Goal: Task Accomplishment & Management: Manage account settings

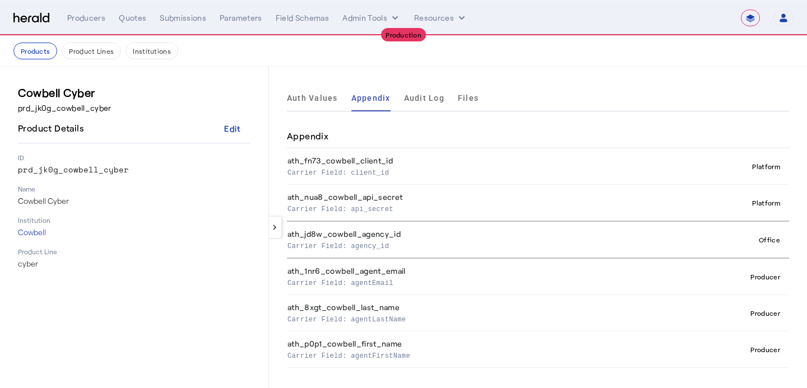
select select "**********"
click at [94, 19] on div "Producers" at bounding box center [86, 17] width 38 height 11
select select "pfm_xsxs_xsbrokers"
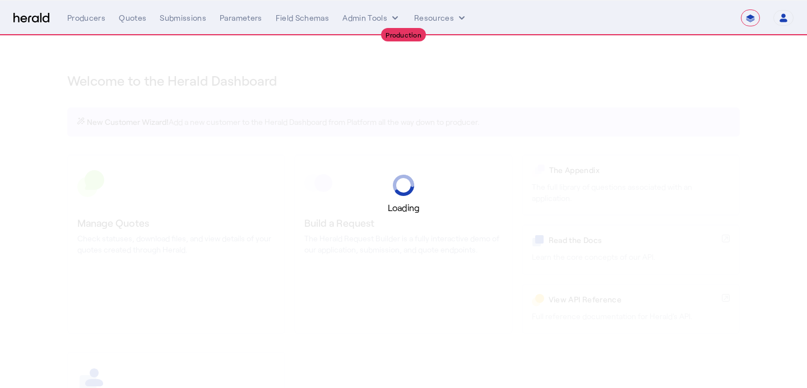
select select "**********"
select select "pfm_xsxs_xsbrokers"
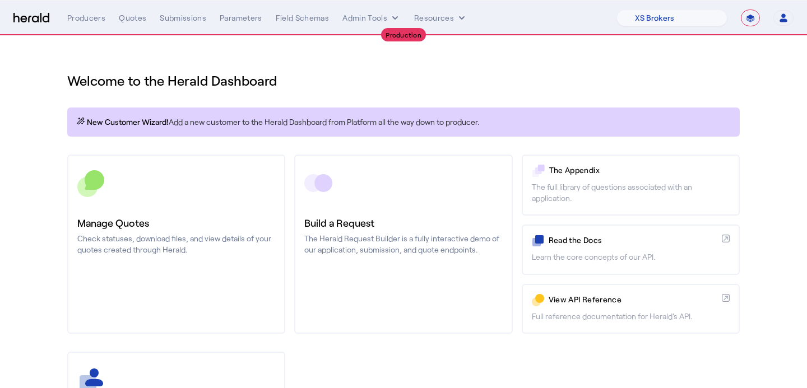
click at [746, 16] on select "**********" at bounding box center [750, 18] width 19 height 17
select select "*******"
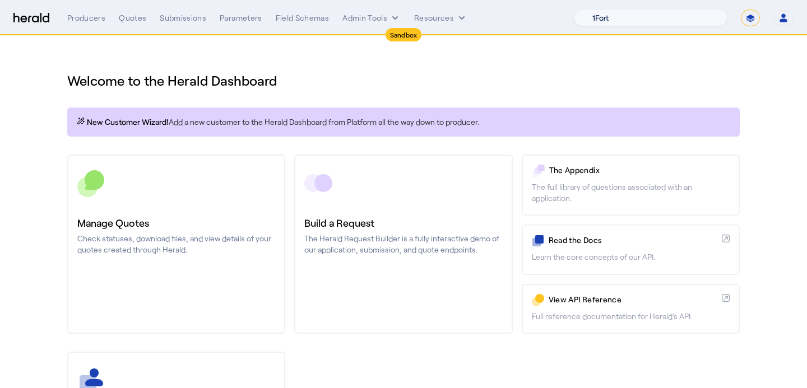
click at [686, 22] on select "1Fort Acrisure Acturis Affinity Advisors Affinity Risk Agentero AmWins Anzen Ao…" at bounding box center [651, 18] width 154 height 17
select select "pfm_1vyo_affinityrisk"
click at [674, 67] on div "Welcome to the Herald Dashboard" at bounding box center [403, 73] width 673 height 31
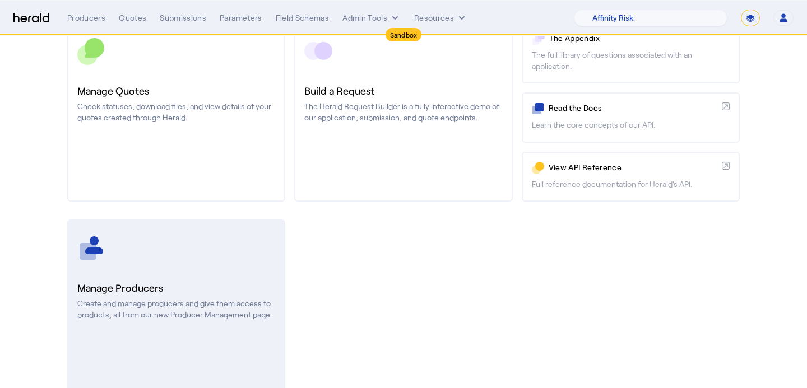
scroll to position [133, 0]
click at [165, 299] on p "Create and manage producers and give them access to products, all from our new …" at bounding box center [176, 308] width 198 height 22
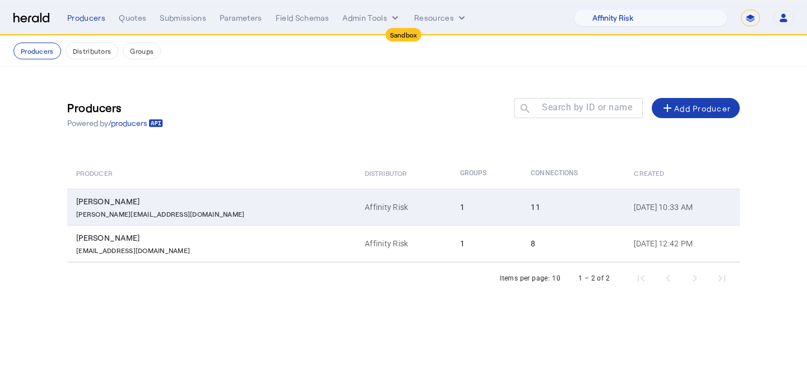
click at [356, 196] on td "Affinity Risk" at bounding box center [403, 207] width 95 height 36
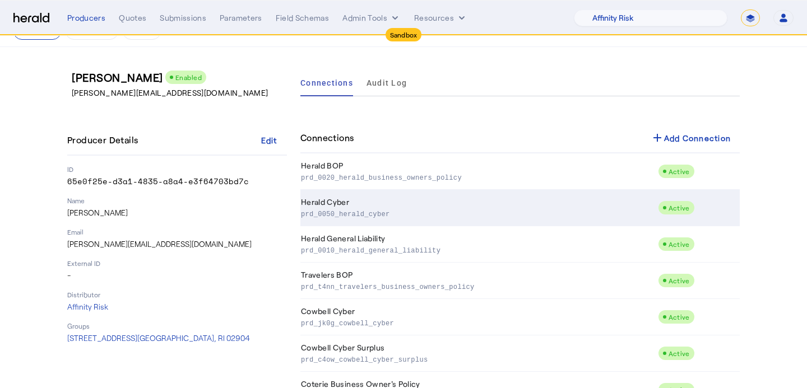
scroll to position [50, 0]
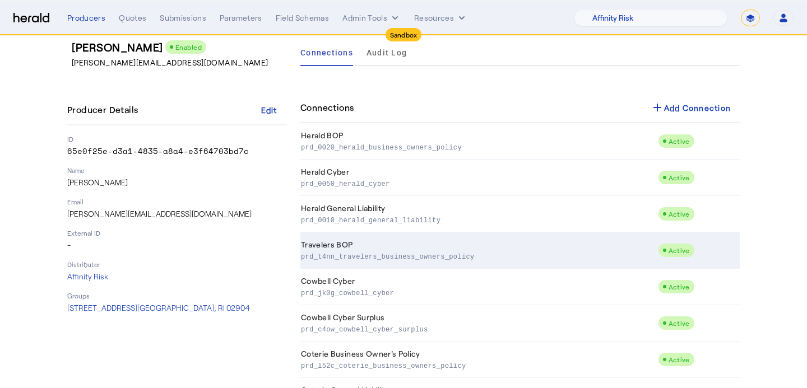
click at [367, 252] on p "prd_t4nn_travelers_business_owners_policy" at bounding box center [477, 256] width 353 height 11
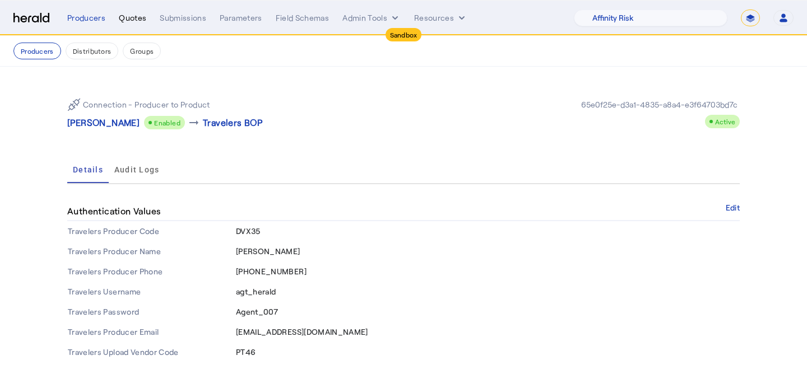
click at [138, 22] on div "Quotes" at bounding box center [132, 17] width 27 height 11
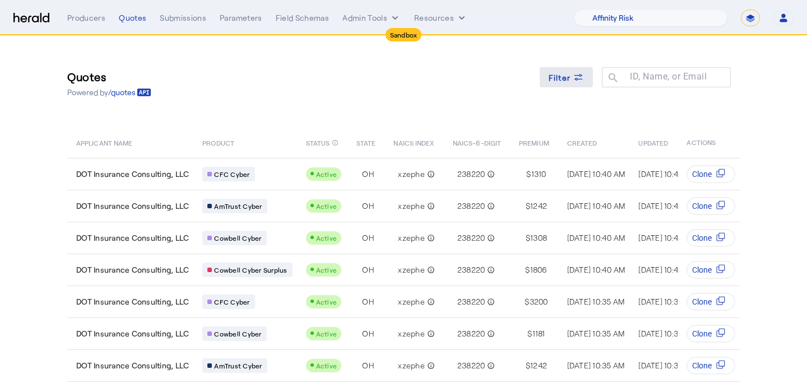
click at [566, 78] on span "Filter" at bounding box center [560, 78] width 22 height 12
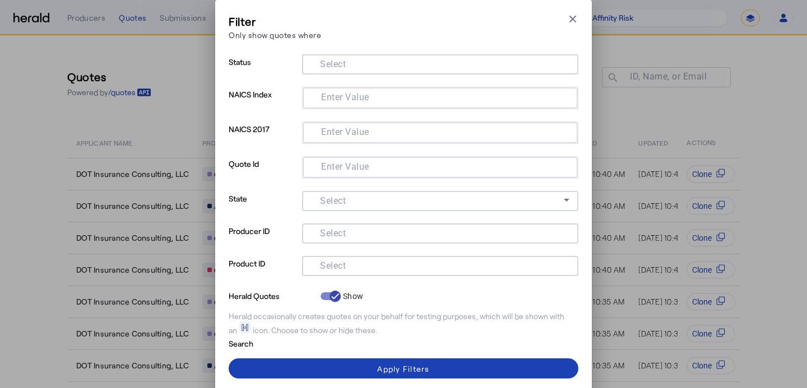
click at [345, 267] on mat-label "Select" at bounding box center [333, 266] width 26 height 11
click at [345, 267] on input "Select" at bounding box center [438, 264] width 254 height 13
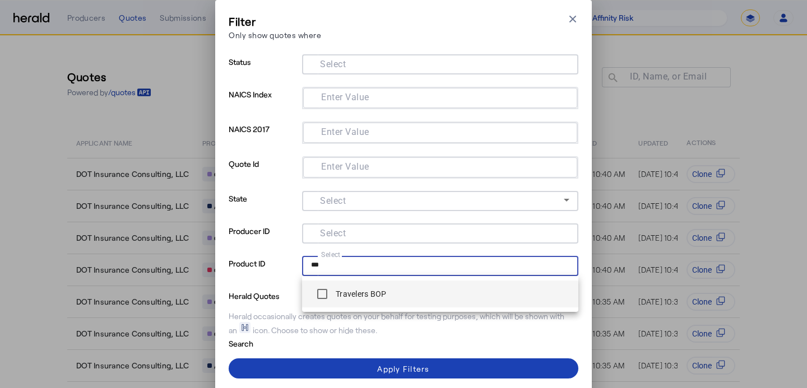
type input "***"
click at [340, 296] on label "Travelers BOP" at bounding box center [359, 294] width 53 height 11
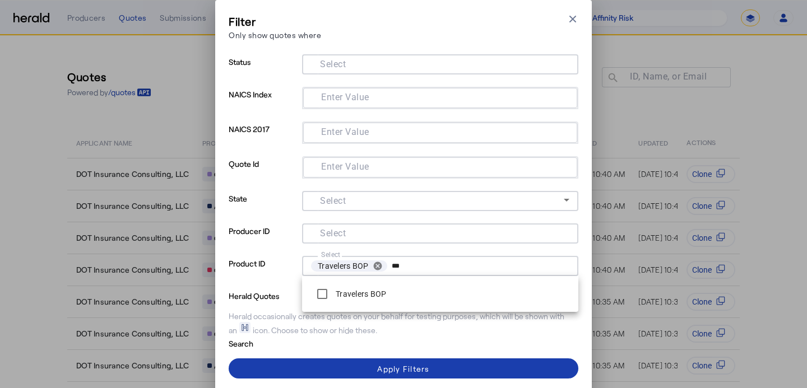
click at [343, 373] on span at bounding box center [404, 368] width 350 height 27
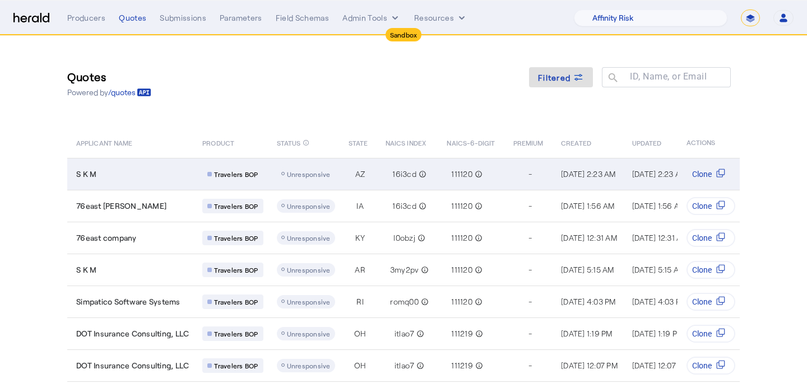
click at [288, 170] on span "Unresponsive" at bounding box center [309, 174] width 44 height 8
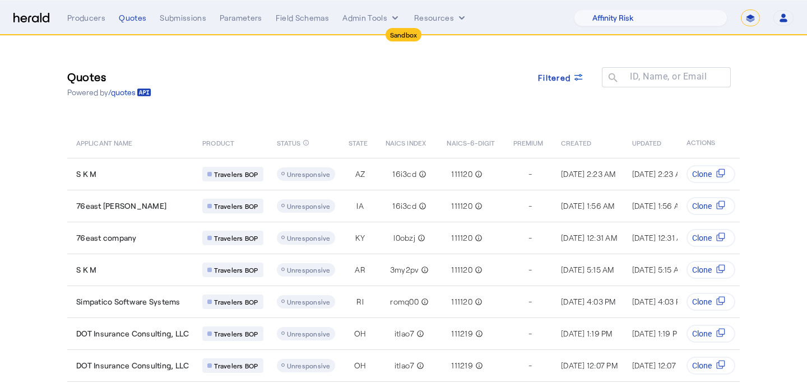
click at [734, 26] on nav "Sandbox Menu Producers Quotes Submissions Parameters Field Schemas Admin Tools …" at bounding box center [403, 18] width 807 height 35
click at [736, 26] on nav "Sandbox Menu Producers Quotes Submissions Parameters Field Schemas Admin Tools …" at bounding box center [403, 18] width 807 height 35
click at [747, 22] on select "**********" at bounding box center [750, 18] width 19 height 17
select select "**********"
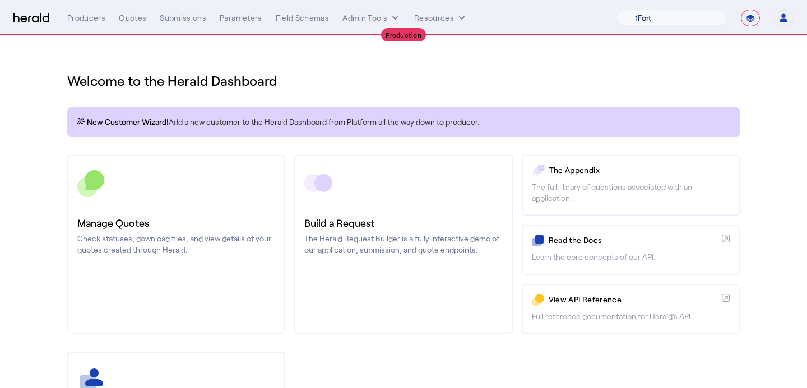
click at [685, 24] on select "1Fort Affinity Risk [PERSON_NAME] [PERSON_NAME] CRC Campus Coverage Citadel Fif…" at bounding box center [672, 18] width 111 height 17
select select "pfm_z9k1_growthmill"
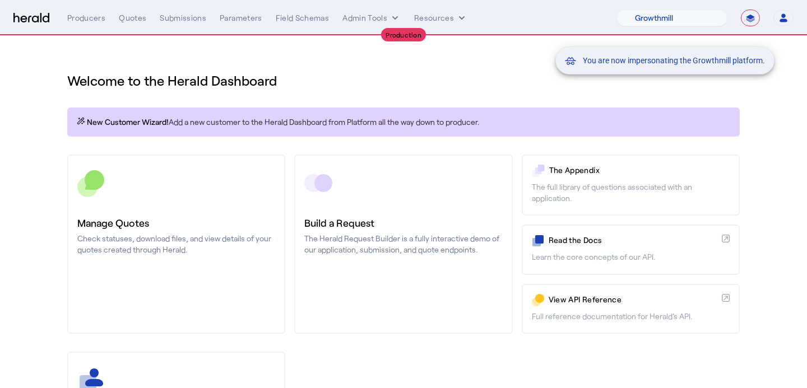
scroll to position [165, 0]
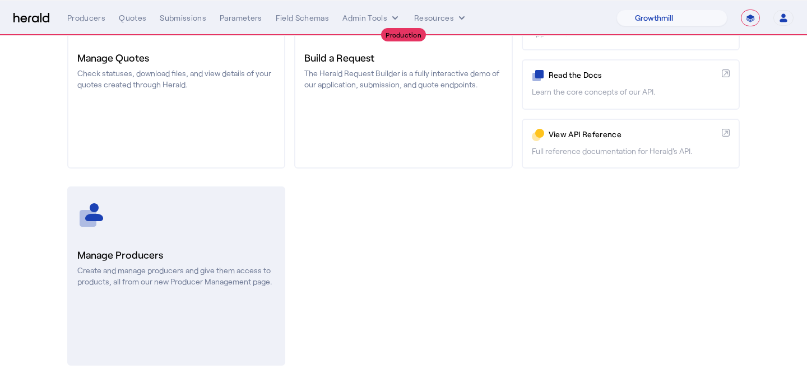
click at [191, 238] on link "Manage Producers Create and manage producers and give them access to products, …" at bounding box center [176, 276] width 218 height 179
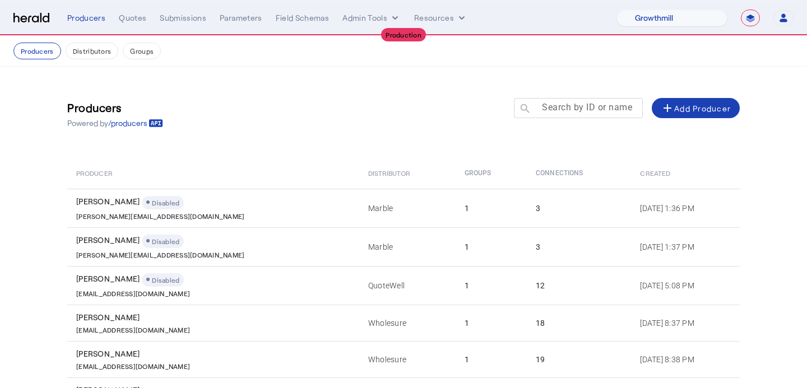
click at [554, 100] on div "Search by ID or name search" at bounding box center [574, 108] width 120 height 20
click at [588, 118] on div at bounding box center [578, 124] width 129 height 12
click at [582, 111] on mat-label "Search by ID or name" at bounding box center [587, 107] width 90 height 11
click at [582, 111] on input "Search by ID or name" at bounding box center [583, 107] width 101 height 13
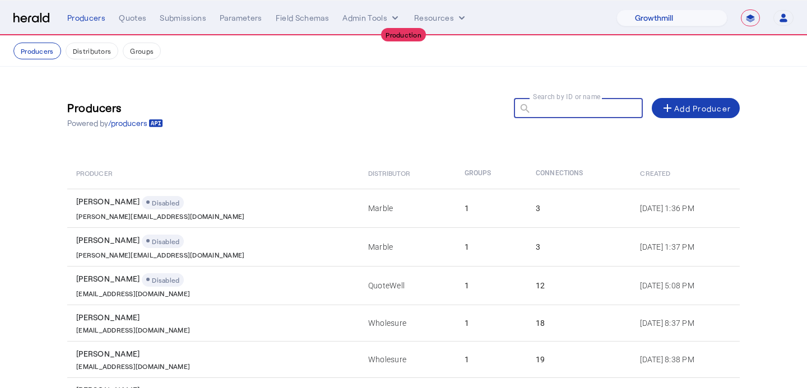
click at [568, 100] on div "Search by ID or name search" at bounding box center [574, 108] width 120 height 20
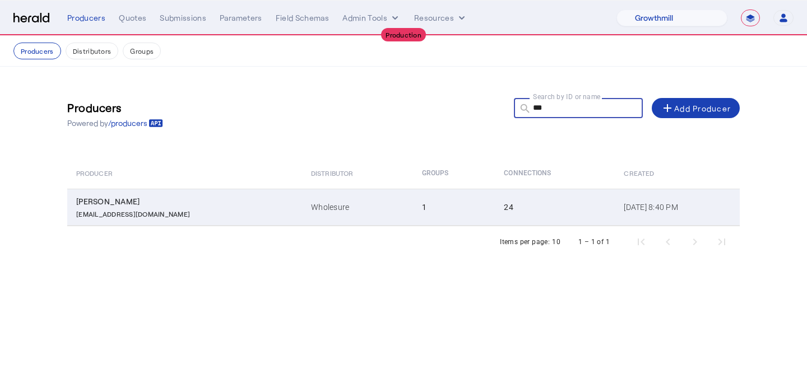
type input "***"
click at [413, 210] on td "1" at bounding box center [454, 207] width 82 height 37
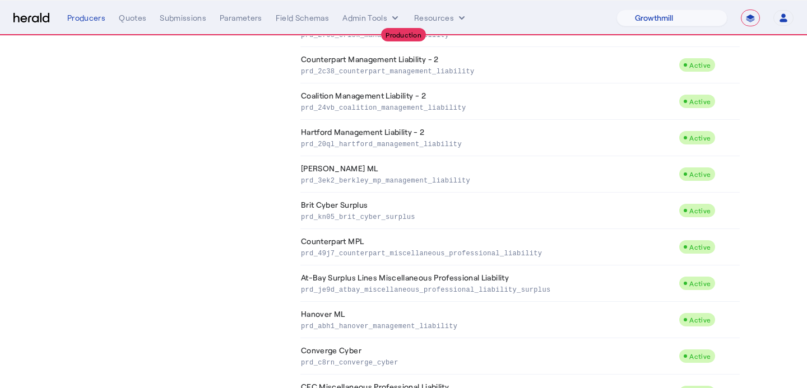
scroll to position [625, 0]
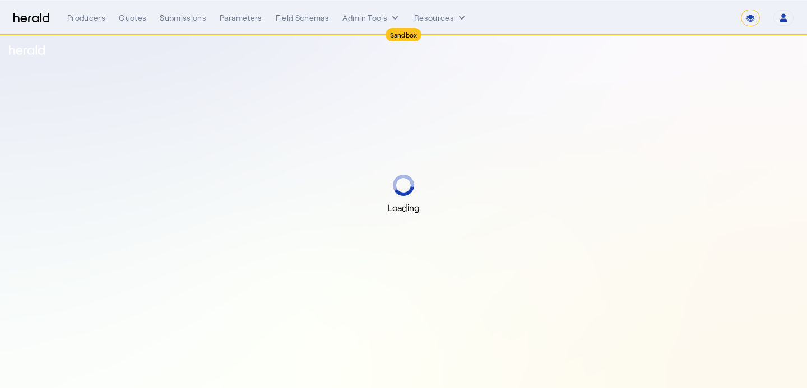
select select "*******"
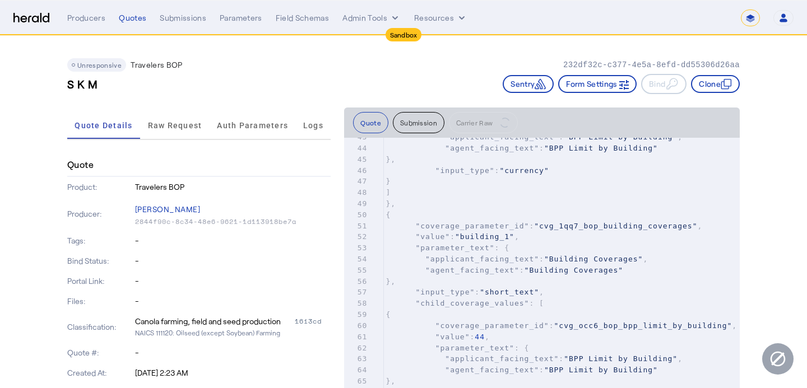
scroll to position [494, 0]
click at [195, 117] on span "Raw Request" at bounding box center [175, 125] width 54 height 27
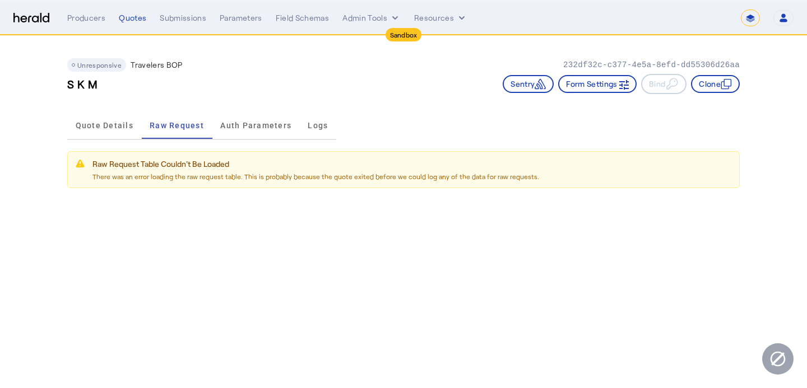
click at [254, 139] on div "Quote Details Raw Request Auth Parameters Logs" at bounding box center [201, 126] width 269 height 28
click at [263, 123] on span "Auth Parameters" at bounding box center [255, 126] width 71 height 8
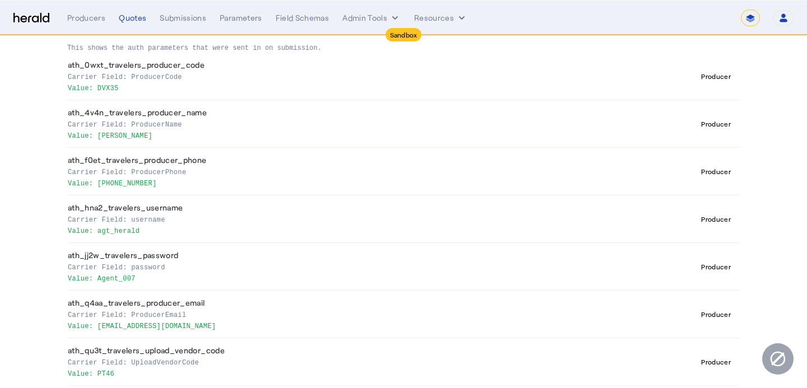
scroll to position [143, 0]
drag, startPoint x: 183, startPoint y: 80, endPoint x: 132, endPoint y: 80, distance: 51.0
click at [132, 80] on p "Carrier Field: ProducerCode" at bounding box center [327, 75] width 519 height 11
copy p "ProducerCode"
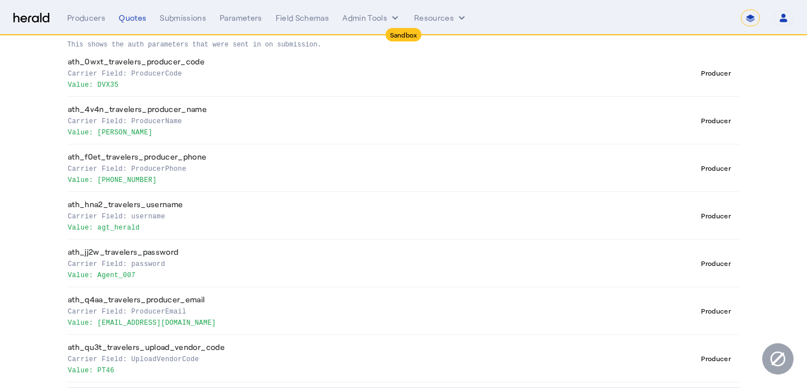
drag, startPoint x: 147, startPoint y: 227, endPoint x: 98, endPoint y: 229, distance: 48.8
click at [98, 229] on p "Value: agt_herald" at bounding box center [327, 226] width 519 height 11
click at [173, 207] on th "ath_hna2_travelers_username Carrier Field: username Value: agt_herald" at bounding box center [329, 216] width 524 height 48
click at [188, 362] on p "Carrier Field: UploadVendorCode" at bounding box center [327, 358] width 519 height 11
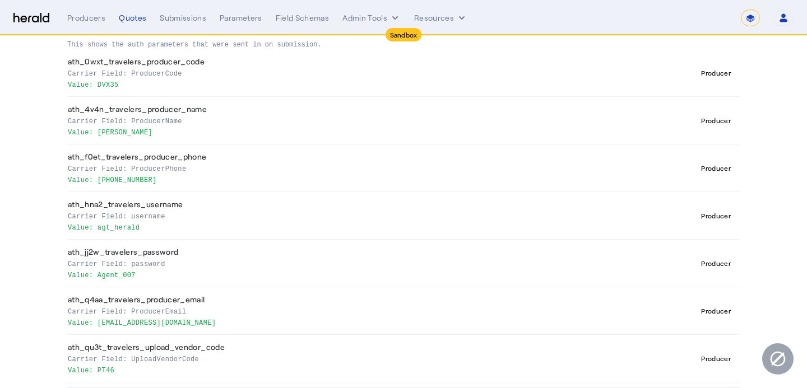
copy p "UploadVendorCode"
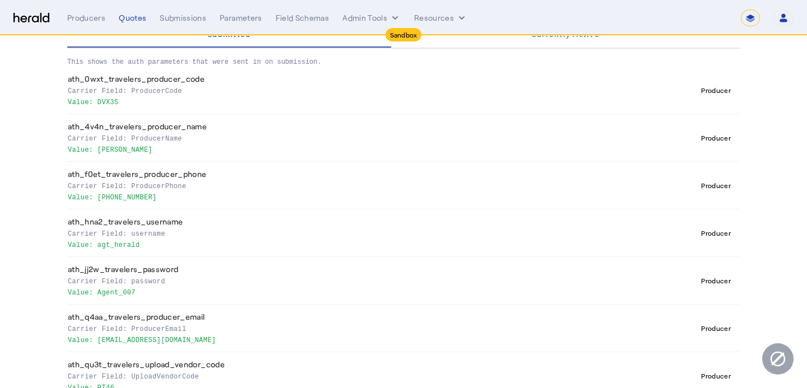
scroll to position [127, 0]
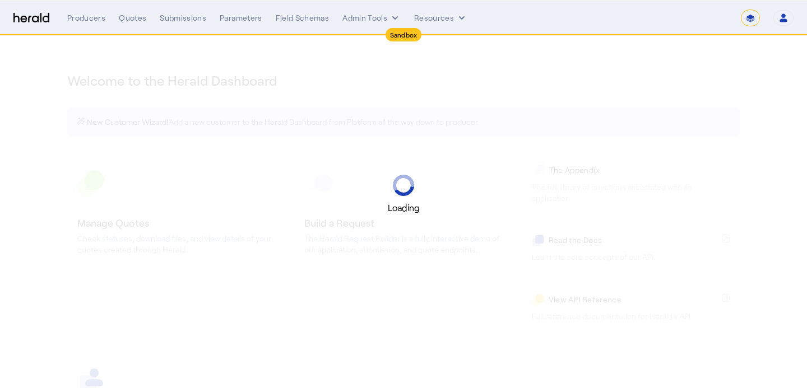
select select "*******"
select select "pfm_2v8p_herald_api"
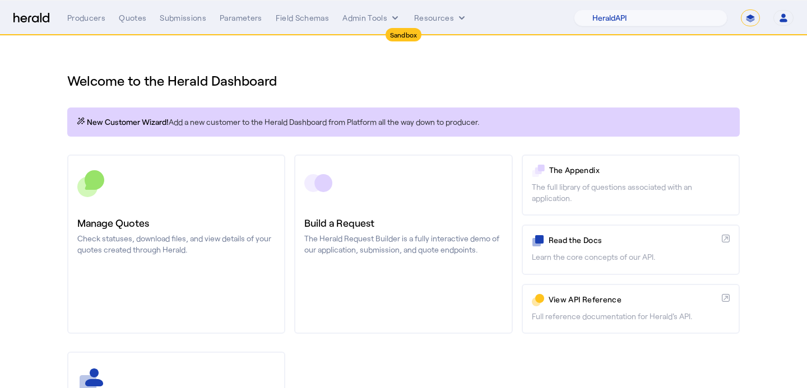
click at [761, 35] on mat-toolbar "Sandbox Menu Producers Quotes Submissions Parameters Field Schemas Admin Tools …" at bounding box center [403, 18] width 807 height 36
click at [752, 21] on select "**********" at bounding box center [750, 18] width 19 height 17
select select "**********"
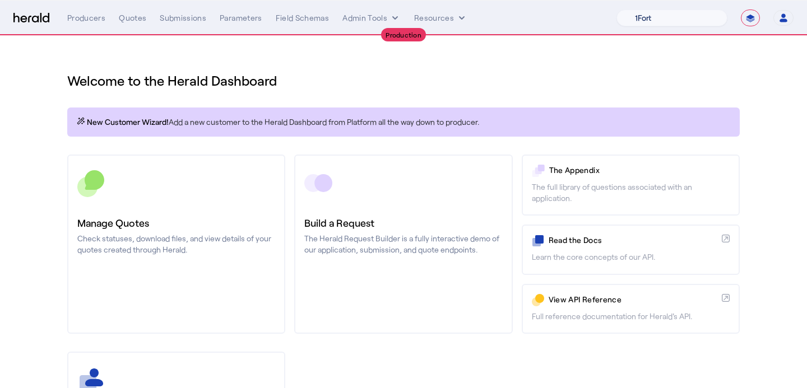
click at [663, 20] on select "1Fort Affinity Risk [PERSON_NAME] [PERSON_NAME] CRC Campus Coverage Citadel Fif…" at bounding box center [672, 18] width 111 height 17
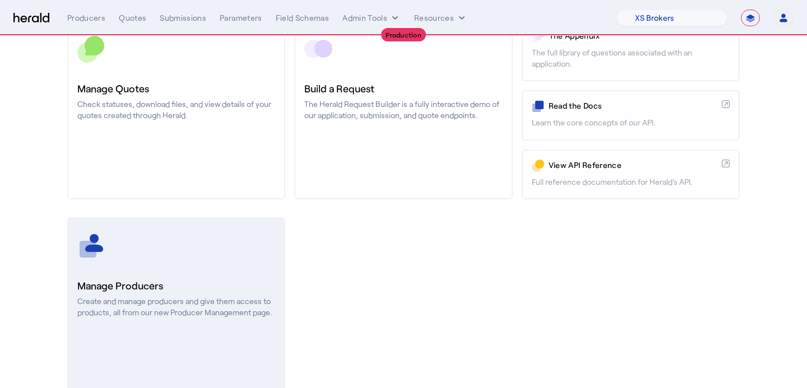
scroll to position [136, 0]
click at [218, 313] on p "Create and manage producers and give them access to products, all from our new …" at bounding box center [176, 306] width 198 height 22
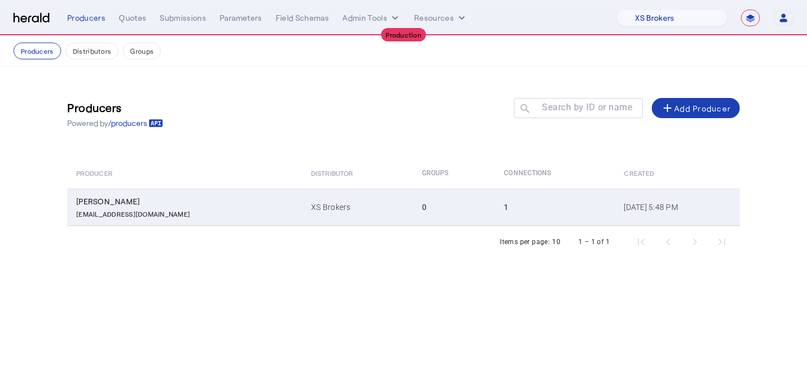
click at [413, 220] on td "0" at bounding box center [454, 207] width 82 height 37
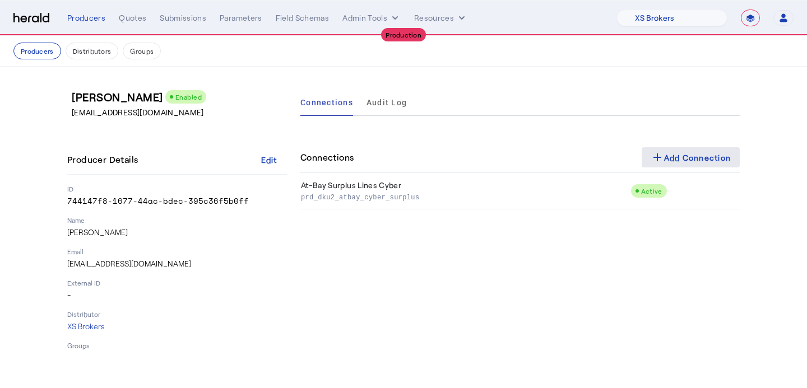
click at [659, 149] on span at bounding box center [691, 157] width 99 height 27
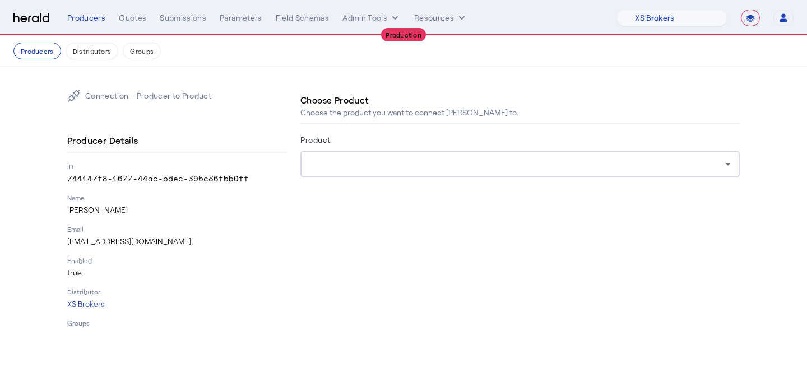
click at [451, 163] on div at bounding box center [517, 163] width 416 height 13
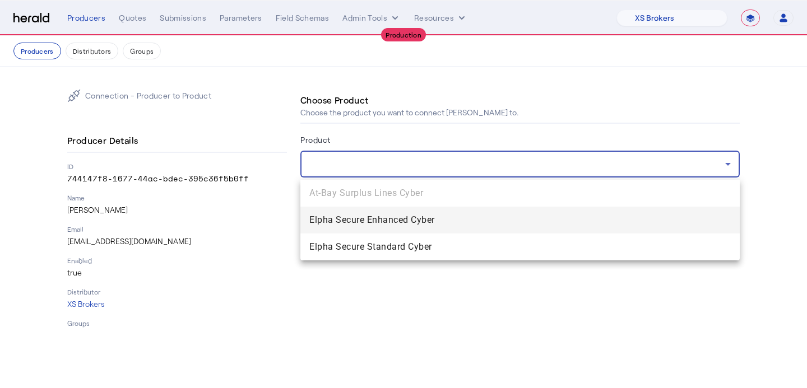
click at [436, 142] on div at bounding box center [403, 194] width 807 height 388
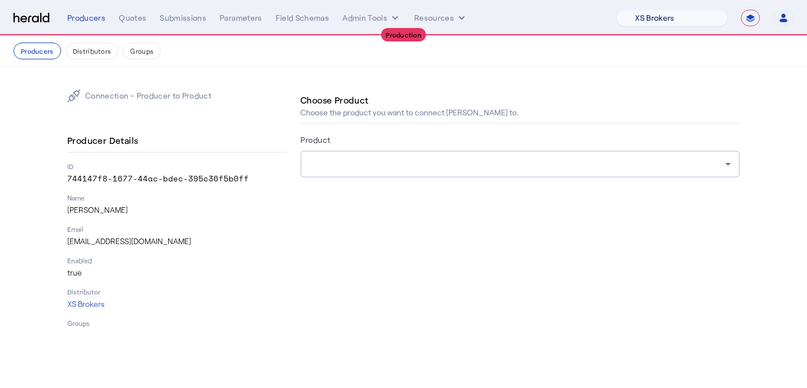
click at [687, 20] on select "1Fort Affinity Risk [PERSON_NAME] [PERSON_NAME] CRC Campus Coverage Citadel Fif…" at bounding box center [672, 18] width 111 height 17
select select "pfm_8n7g_marsh"
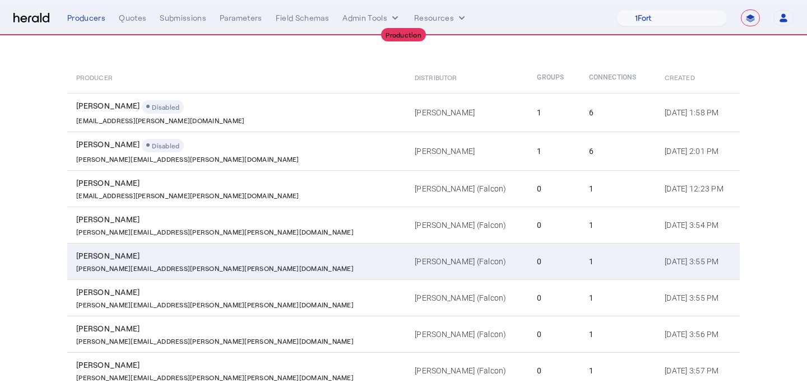
scroll to position [224, 0]
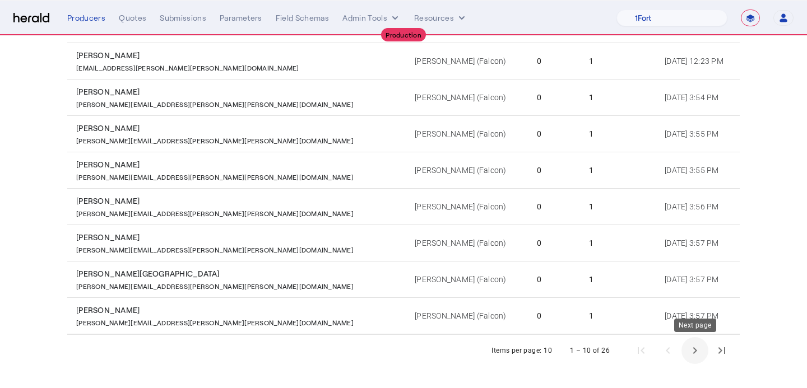
click at [706, 355] on span "Next page" at bounding box center [695, 350] width 27 height 27
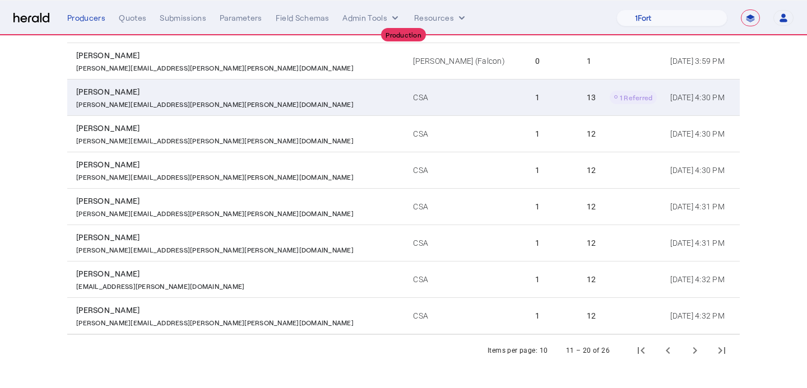
click at [578, 85] on td "13 1 Referred" at bounding box center [620, 97] width 84 height 36
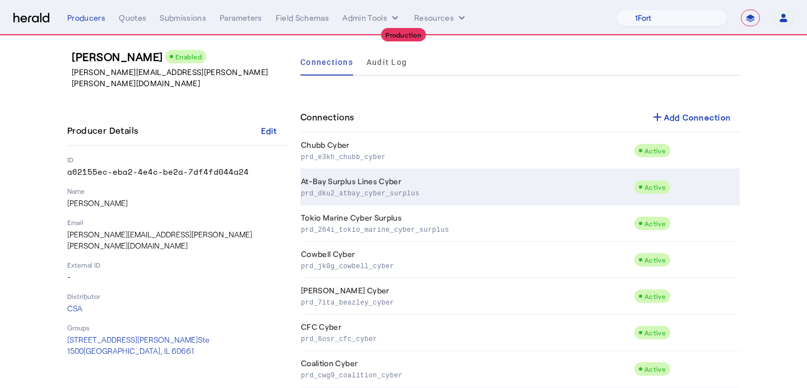
scroll to position [41, 0]
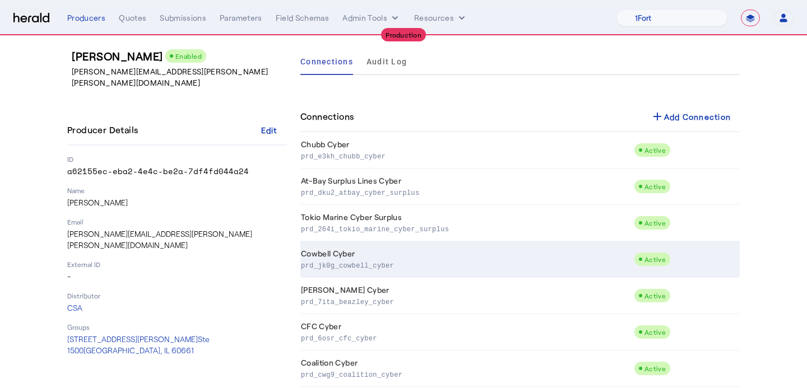
click at [483, 245] on td "Cowbell Cyber prd_jk0g_cowbell_cyber" at bounding box center [466, 260] width 333 height 36
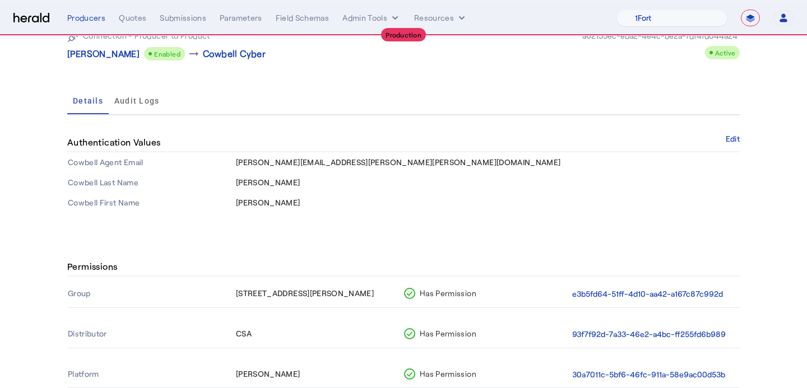
scroll to position [145, 0]
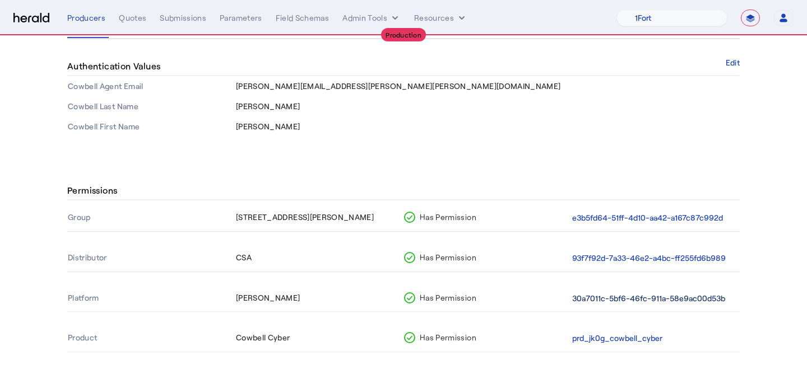
click at [619, 293] on button "30a7011c-5bf6-46fc-911a-58e9ac00d53b" at bounding box center [648, 299] width 153 height 13
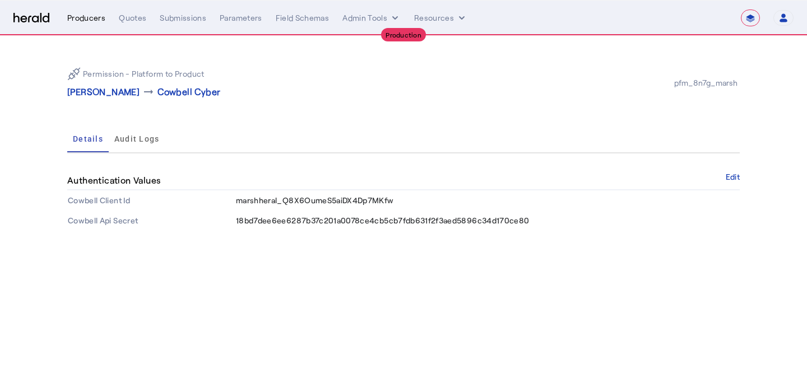
click at [86, 17] on div "Producers" at bounding box center [86, 17] width 38 height 11
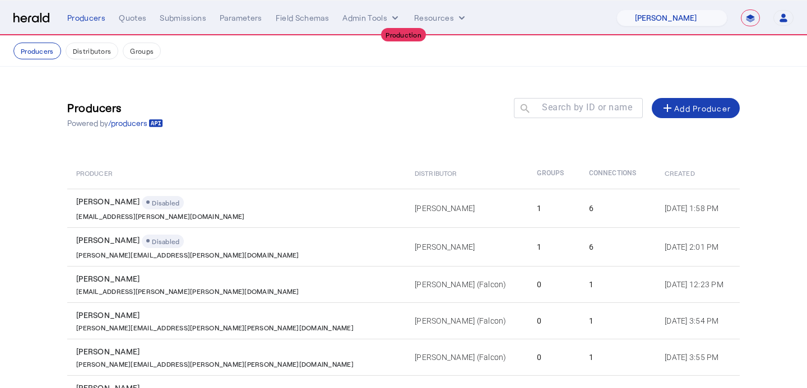
click at [647, 34] on div "Production" at bounding box center [403, 34] width 807 height 1
click at [654, 26] on select "1Fort Affinity Risk [PERSON_NAME] [PERSON_NAME] CRC Campus Coverage Citadel Fif…" at bounding box center [672, 18] width 111 height 17
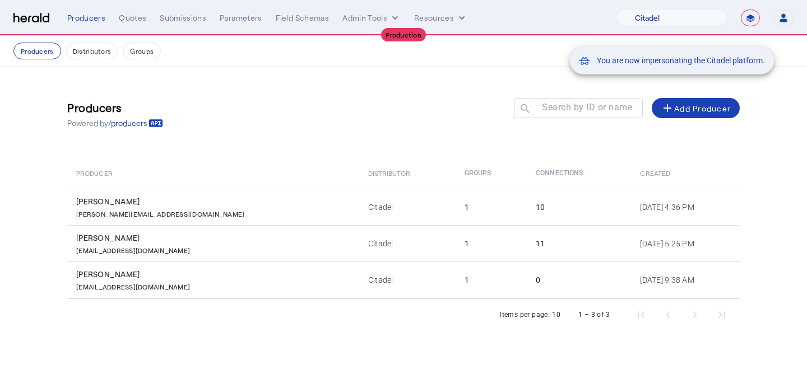
click at [184, 254] on div "You are now impersonating the Citadel platform." at bounding box center [403, 194] width 807 height 388
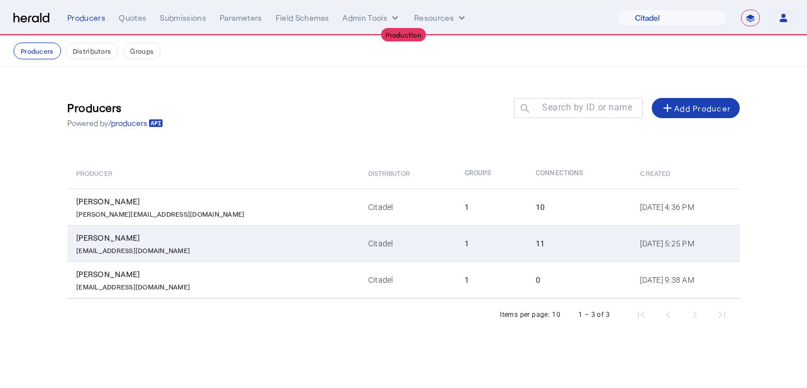
click at [190, 250] on div "agreements@citadelus.com" at bounding box center [215, 249] width 279 height 11
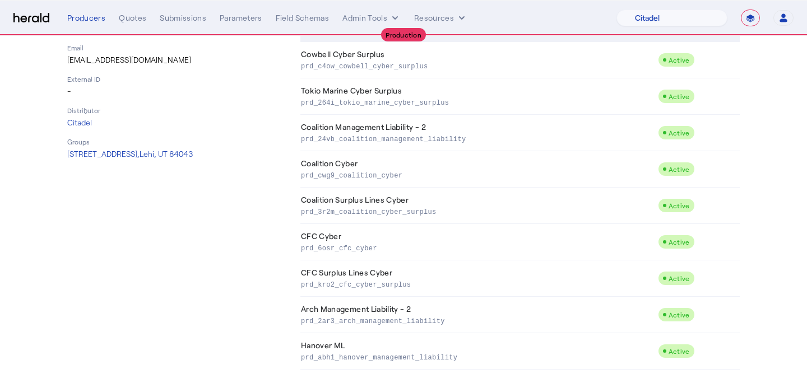
scroll to position [208, 0]
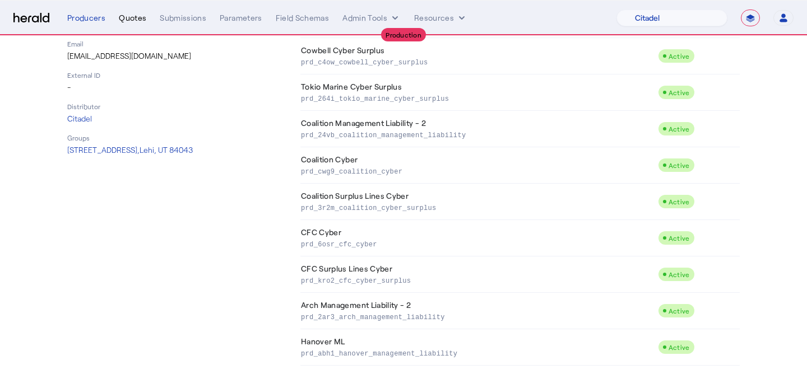
click at [121, 20] on div "Quotes" at bounding box center [132, 17] width 27 height 11
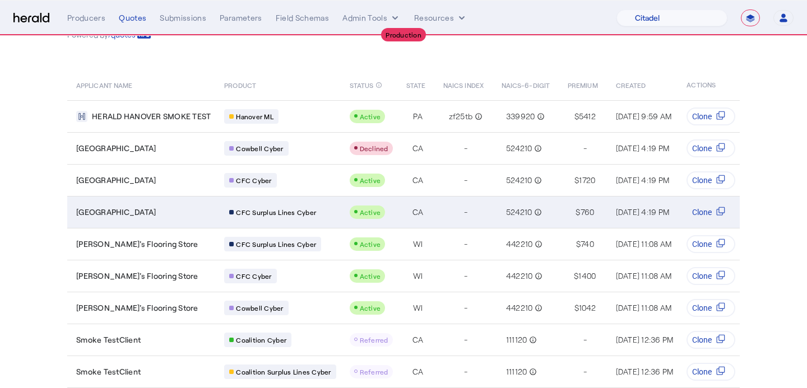
scroll to position [121, 0]
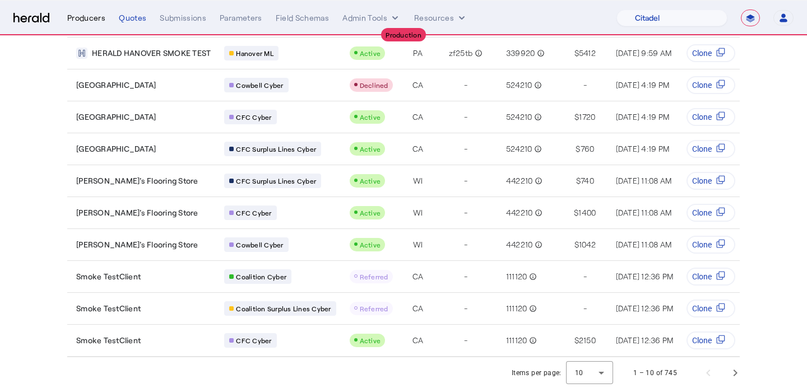
click at [94, 13] on div "Producers" at bounding box center [86, 17] width 38 height 11
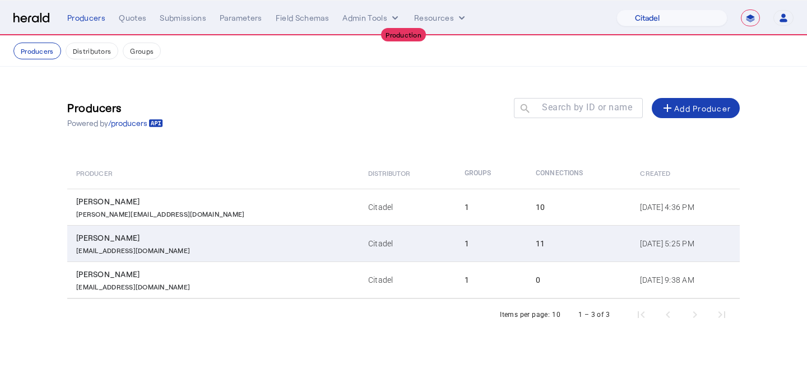
click at [238, 230] on td "Anthony Eardley agreements@citadelus.com" at bounding box center [213, 243] width 292 height 36
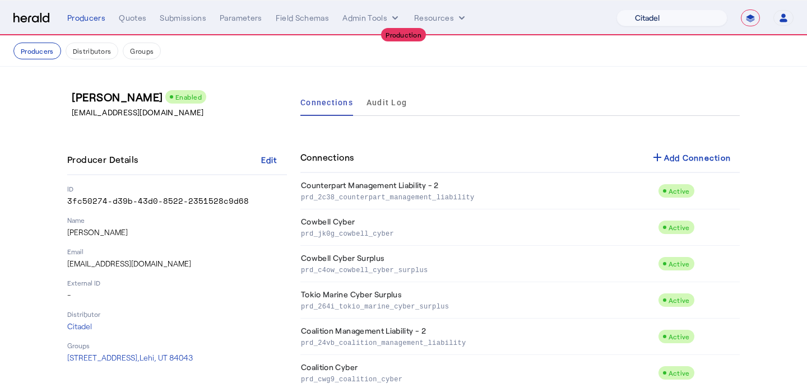
click at [706, 25] on select "1Fort Affinity Risk [PERSON_NAME] [PERSON_NAME] CRC Campus Coverage Citadel Fif…" at bounding box center [672, 18] width 111 height 17
select select "pfm_xsxs_xsbrokers"
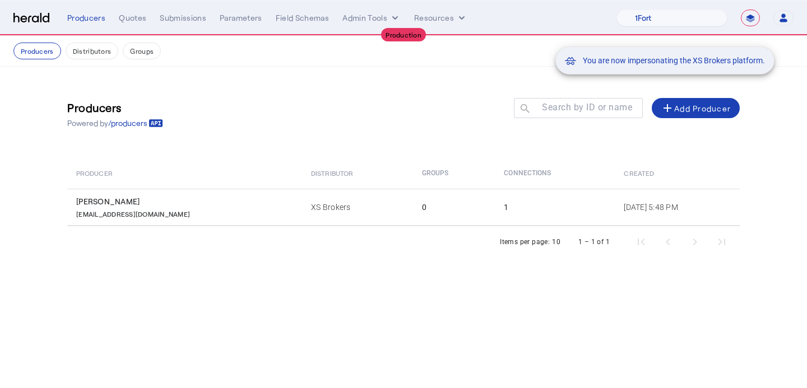
click at [162, 214] on div "You are now impersonating the XS Brokers platform." at bounding box center [403, 194] width 807 height 388
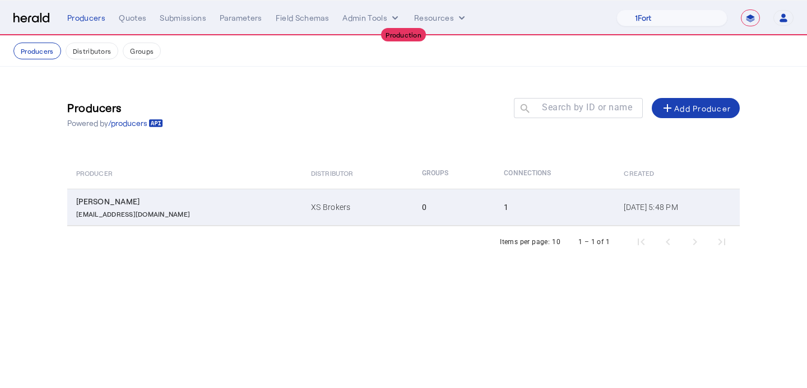
click at [210, 205] on div "Scott Burns" at bounding box center [186, 201] width 221 height 11
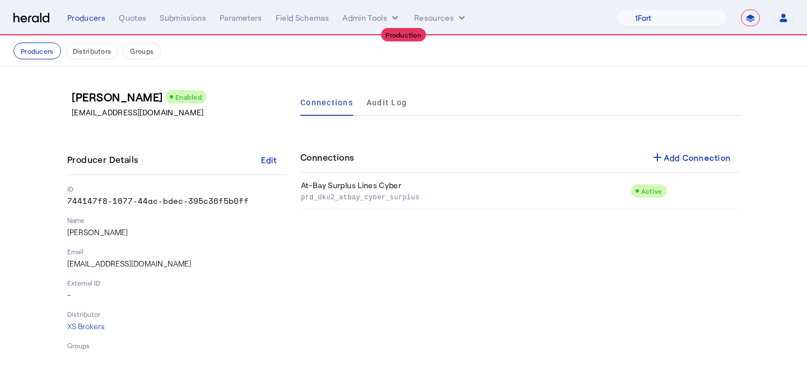
click at [675, 151] on div "add Add Connection" at bounding box center [691, 157] width 81 height 13
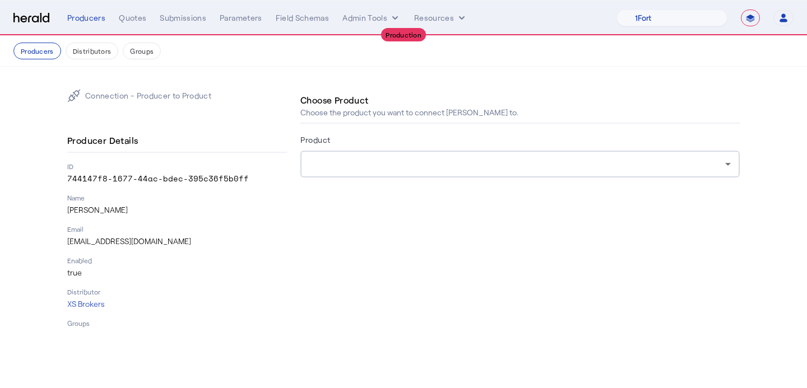
click at [598, 159] on div at bounding box center [517, 163] width 416 height 13
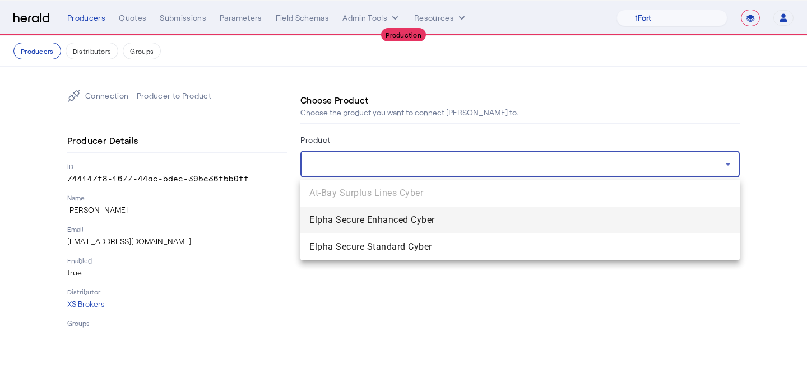
click at [598, 159] on div at bounding box center [403, 194] width 807 height 388
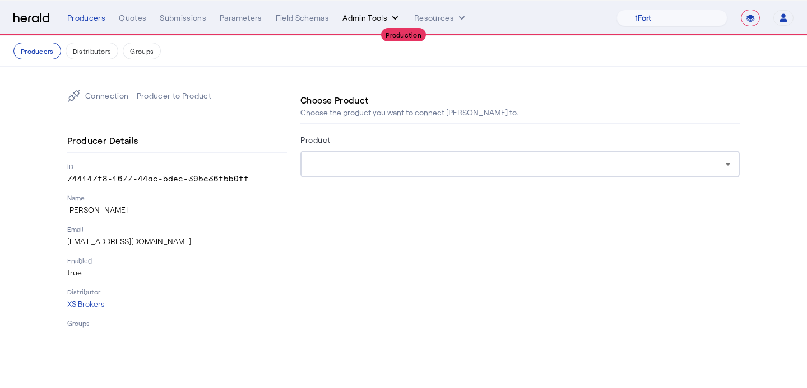
click at [373, 18] on button "Admin Tools" at bounding box center [371, 17] width 58 height 11
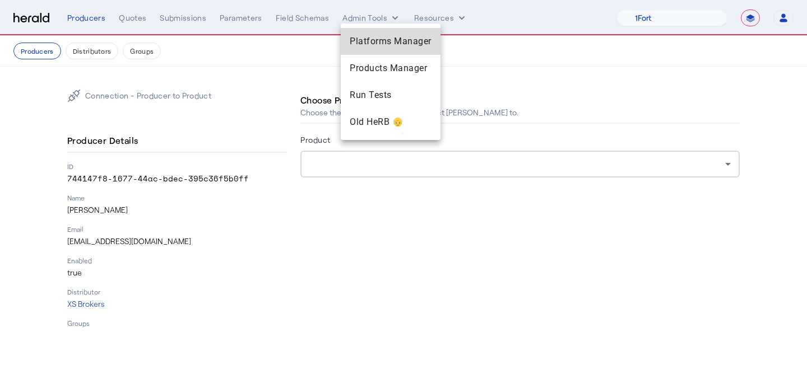
click at [368, 34] on div "Platforms Manager" at bounding box center [391, 41] width 100 height 27
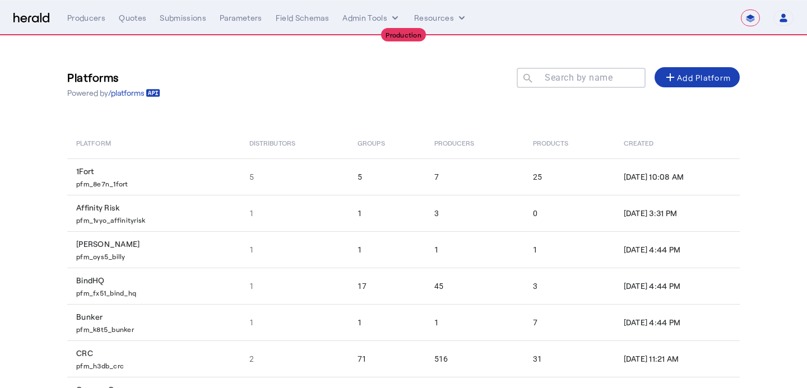
click at [566, 71] on input "Search by name" at bounding box center [586, 77] width 101 height 13
type input "*"
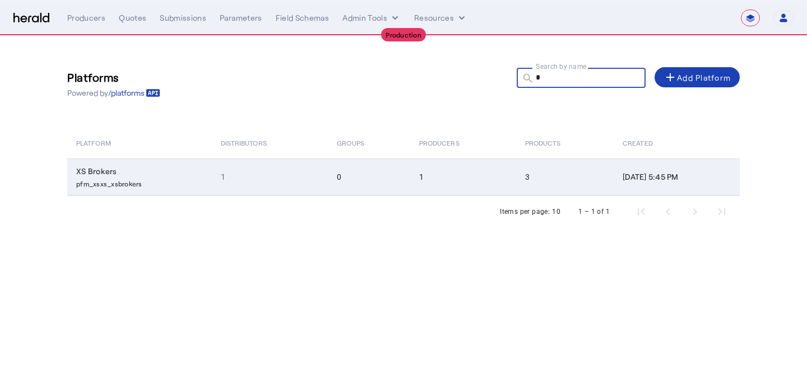
type input "*"
click at [516, 168] on td "3" at bounding box center [565, 177] width 98 height 37
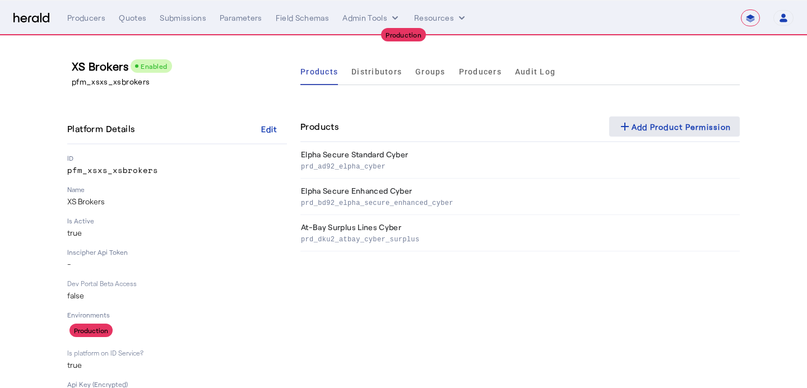
click at [688, 132] on div "add Add Product Permission" at bounding box center [674, 126] width 113 height 13
select select "pfm_xsxs_xsbrokers"
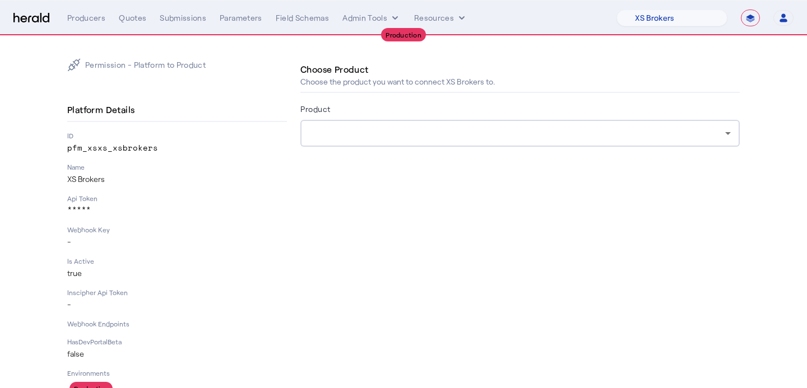
click at [632, 135] on div at bounding box center [517, 133] width 416 height 13
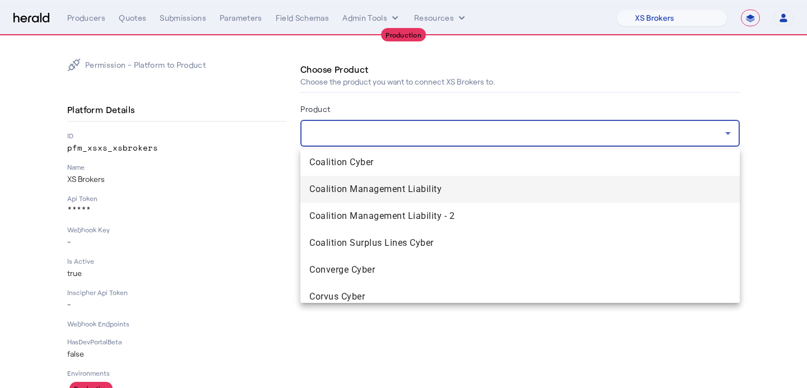
scroll to position [709, 0]
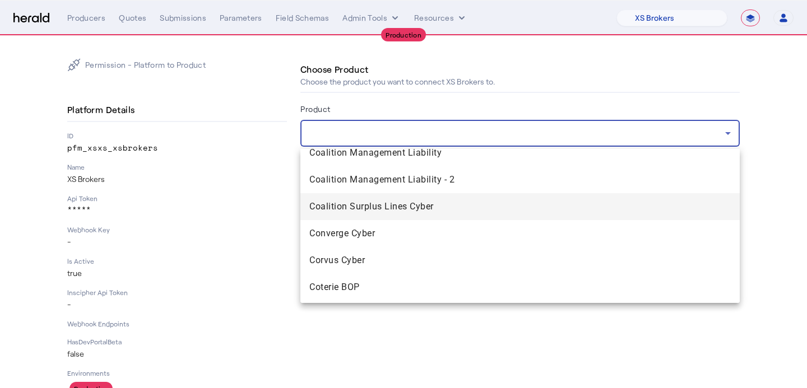
click at [562, 201] on span "Coalition Surplus Lines Cyber" at bounding box center [519, 206] width 421 height 13
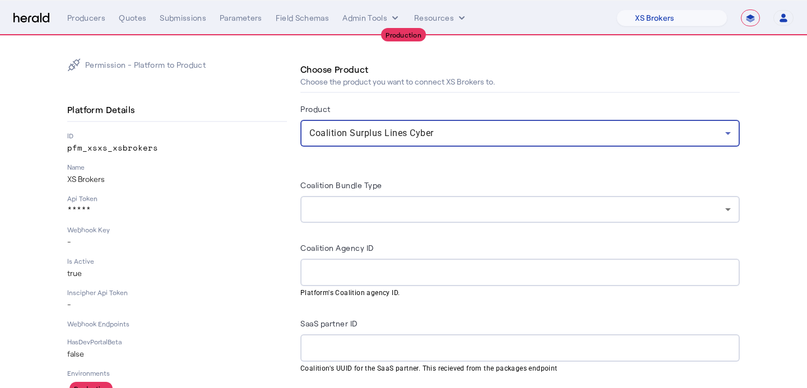
click at [429, 212] on div at bounding box center [517, 209] width 416 height 13
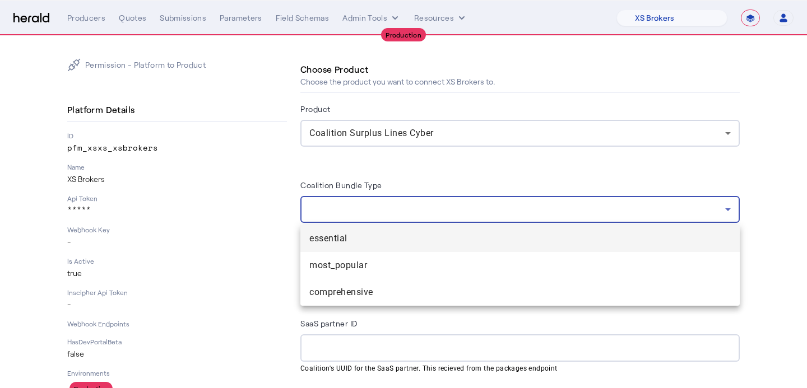
click at [429, 212] on div at bounding box center [403, 194] width 807 height 388
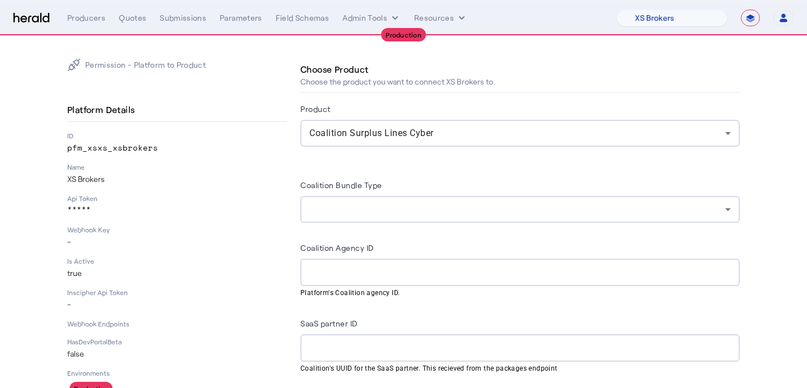
click at [413, 267] on input "Coalition Agency ID" at bounding box center [519, 272] width 421 height 13
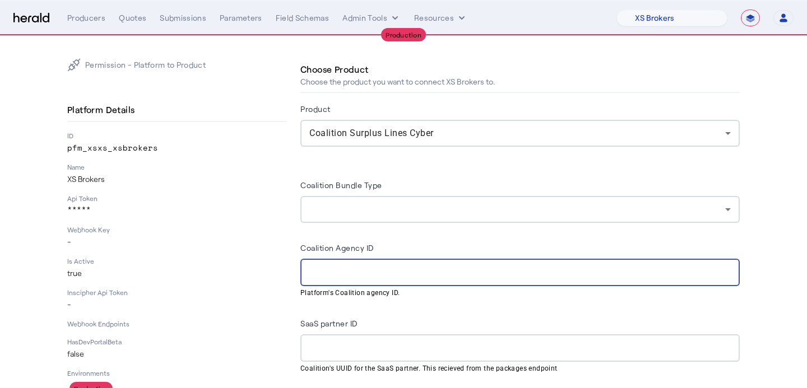
paste input "**********"
type input "**********"
click at [430, 319] on div "SaaS partner ID" at bounding box center [519, 326] width 439 height 18
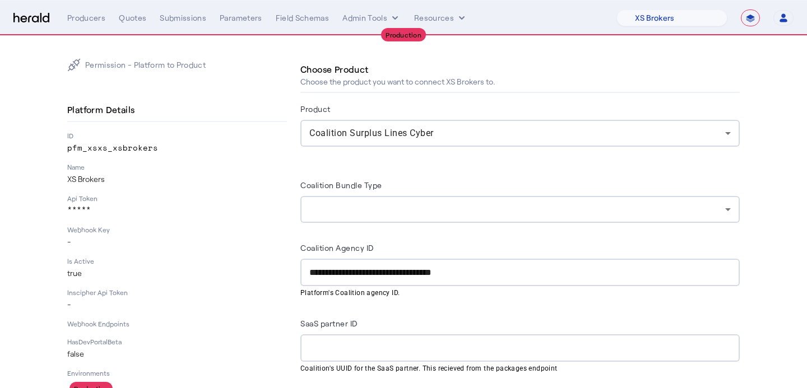
scroll to position [63, 0]
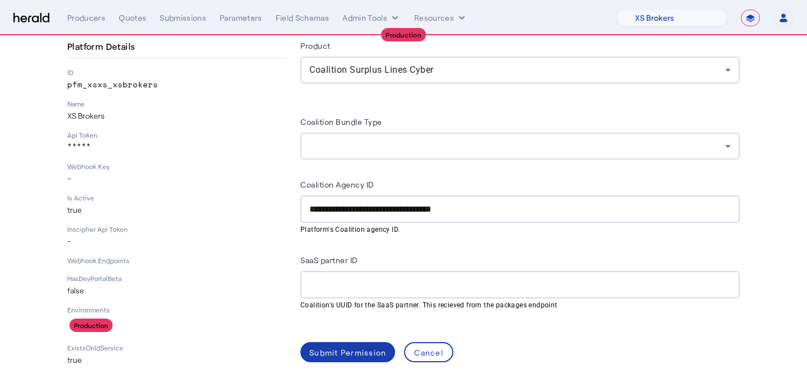
click at [359, 356] on div "Submit Permission" at bounding box center [347, 353] width 77 height 12
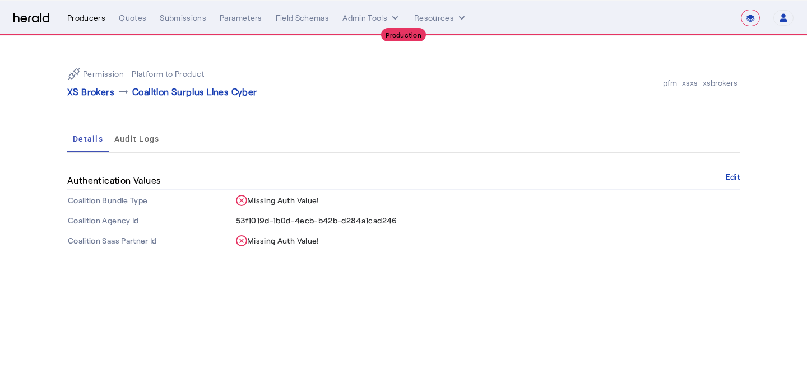
click at [86, 16] on div "Producers" at bounding box center [86, 17] width 38 height 11
select select "pfm_xsxs_xsbrokers"
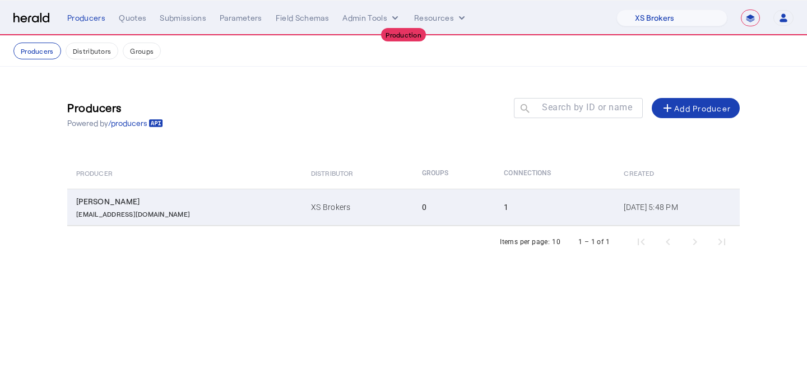
click at [413, 198] on td "0" at bounding box center [454, 207] width 82 height 37
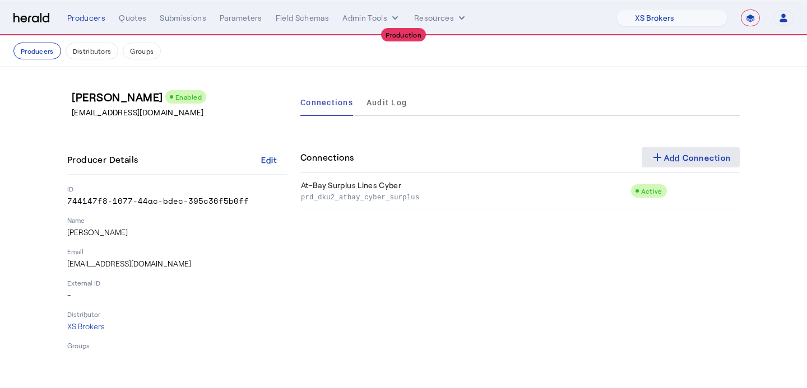
click at [683, 163] on div "add Add Connection" at bounding box center [691, 157] width 81 height 13
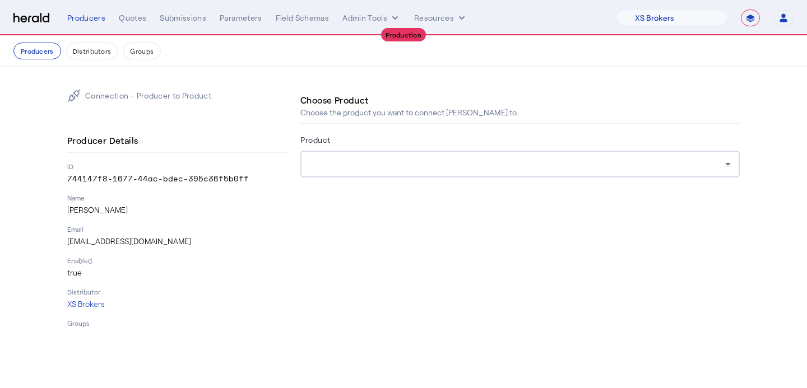
click at [519, 170] on div at bounding box center [517, 163] width 416 height 13
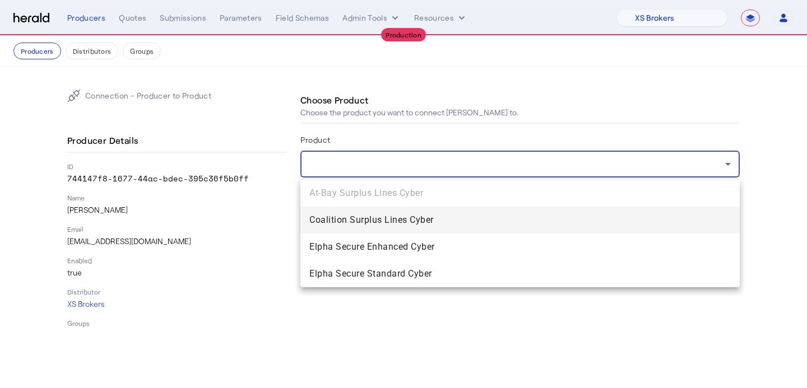
click at [504, 219] on span "Coalition Surplus Lines Cyber" at bounding box center [519, 220] width 421 height 13
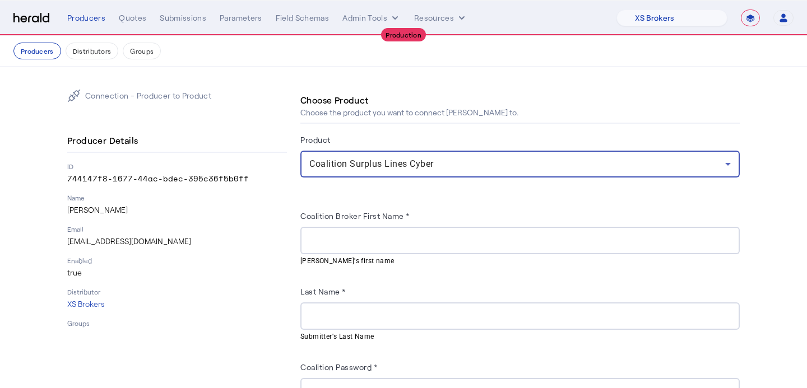
click at [484, 242] on input "Coalition Broker First Name *" at bounding box center [519, 240] width 421 height 13
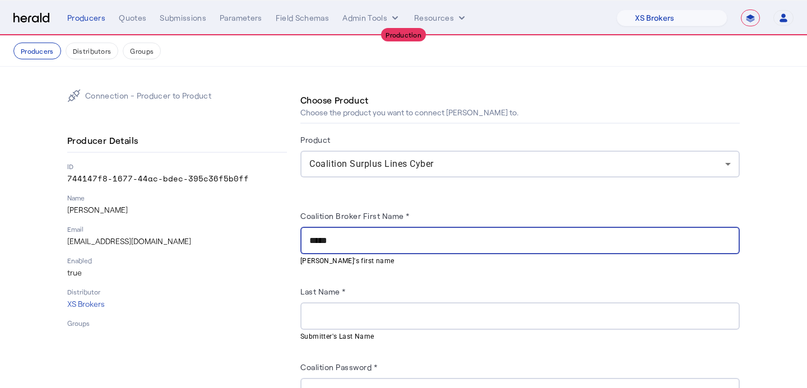
type input "*****"
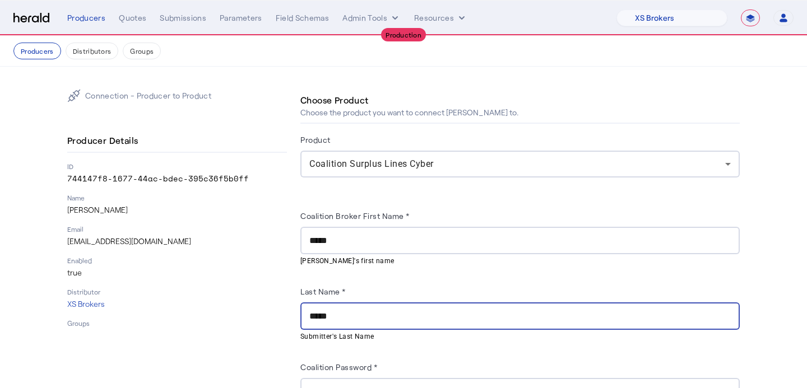
type input "*****"
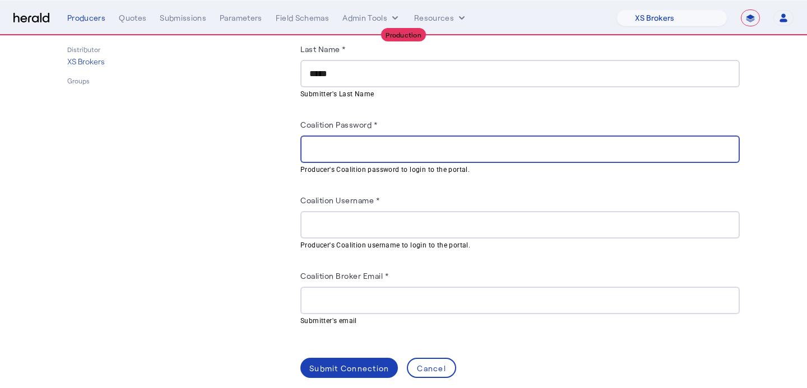
scroll to position [252, 0]
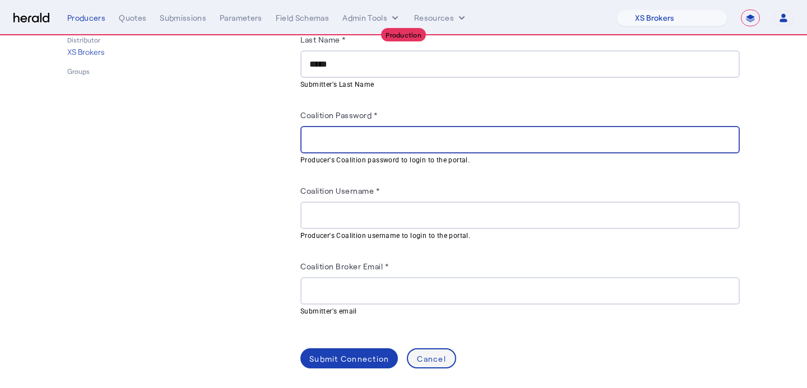
click at [438, 353] on div "Cancel" at bounding box center [431, 359] width 29 height 12
